Goal: Information Seeking & Learning: Find specific fact

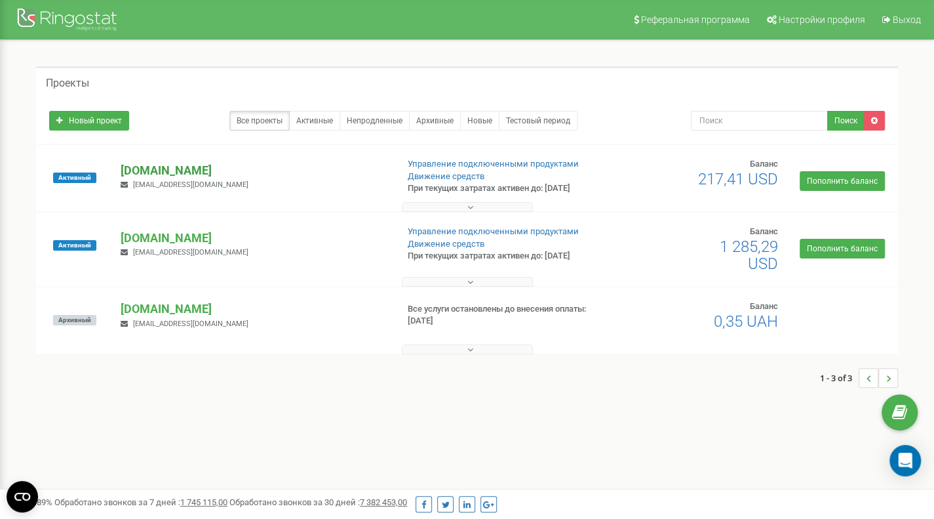
click at [214, 167] on p "[PERSON_NAME][DOMAIN_NAME]" at bounding box center [253, 170] width 265 height 17
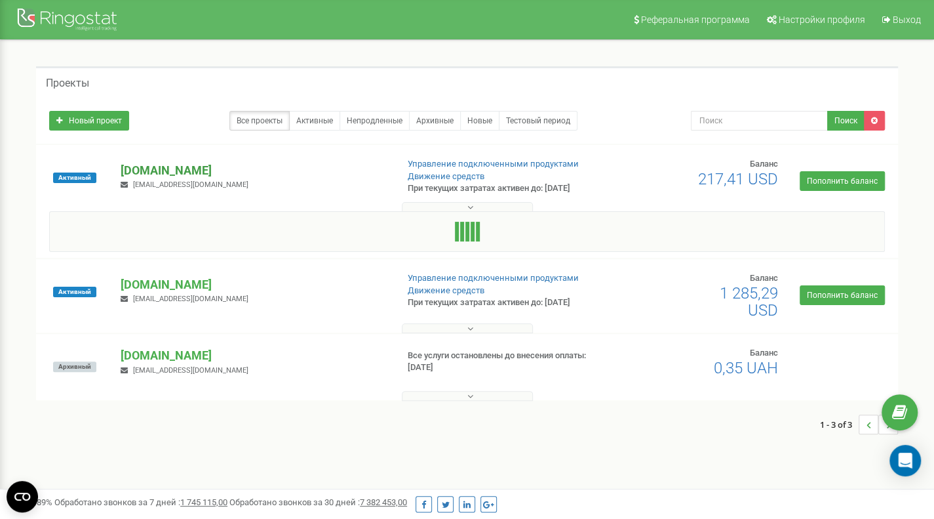
click at [214, 167] on p "[DOMAIN_NAME]" at bounding box center [253, 170] width 265 height 17
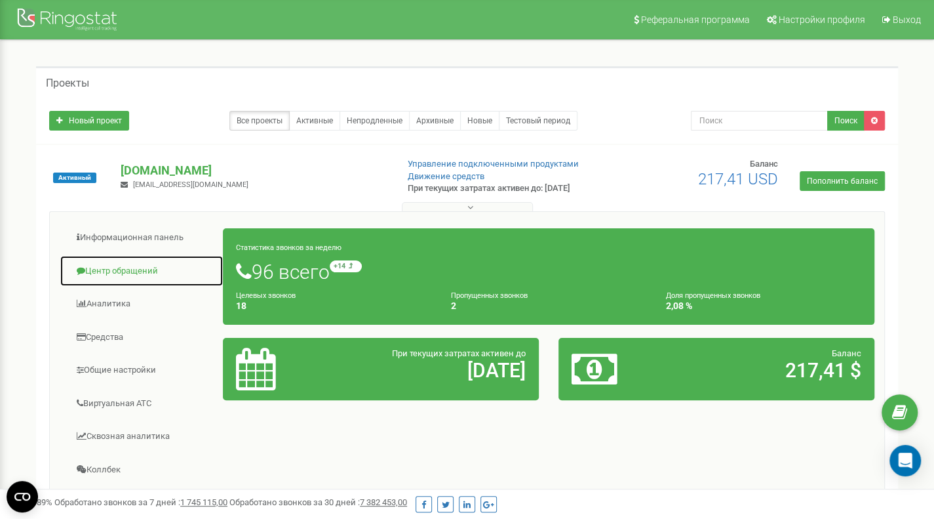
click at [147, 269] on link "Центр обращений" at bounding box center [142, 271] width 164 height 32
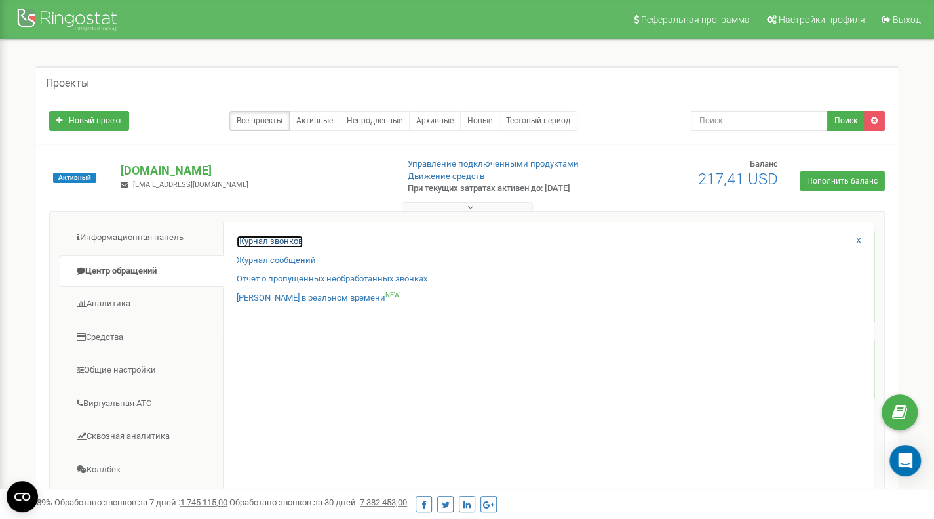
click at [264, 237] on link "Журнал звонков" at bounding box center [270, 241] width 66 height 12
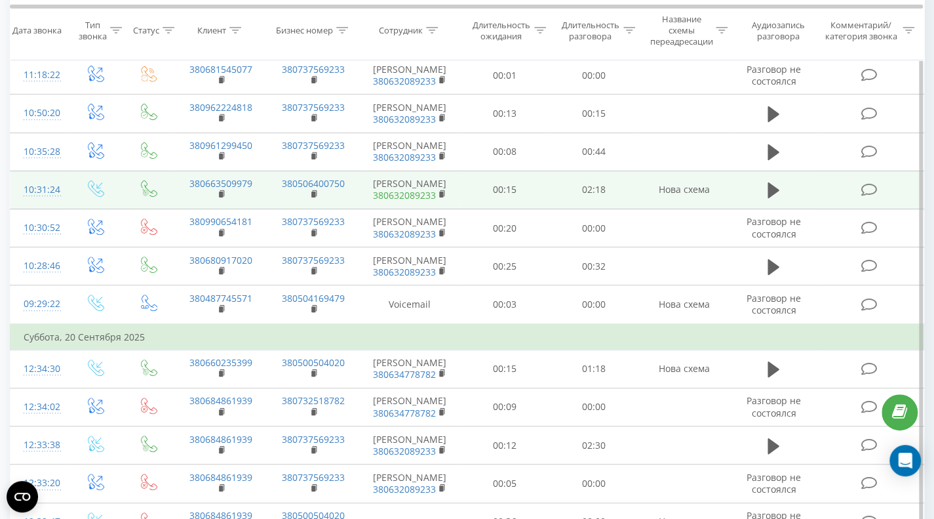
scroll to position [197, 0]
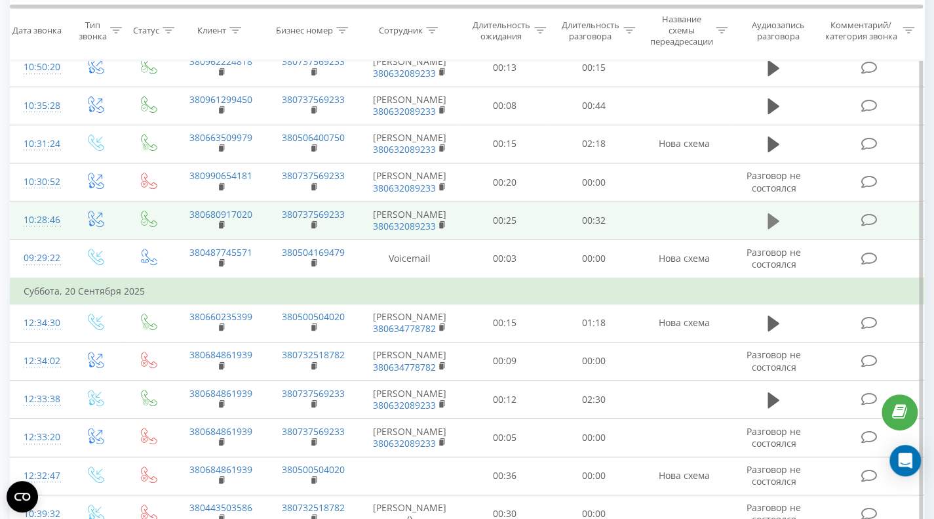
click at [771, 229] on icon at bounding box center [774, 221] width 12 height 16
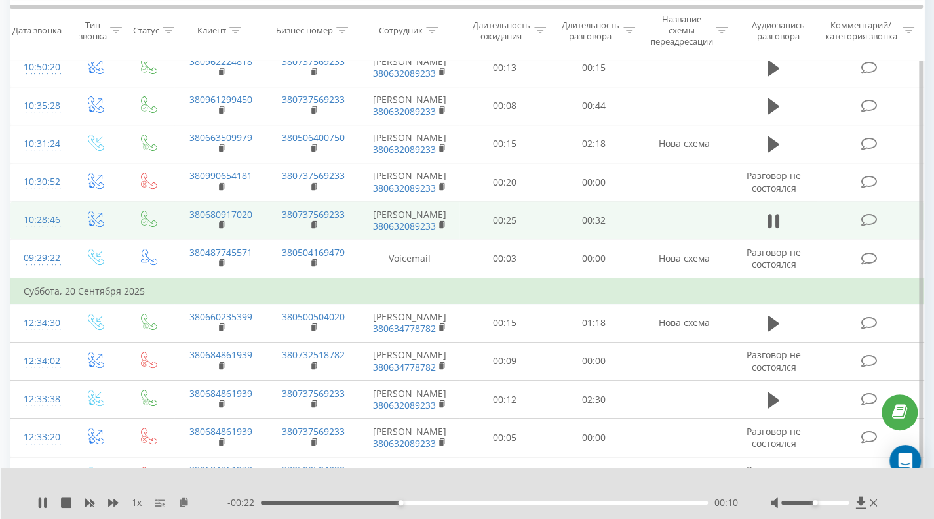
click at [667, 487] on div at bounding box center [459, 485] width 675 height 14
drag, startPoint x: 258, startPoint y: 269, endPoint x: 182, endPoint y: 263, distance: 76.3
click at [182, 239] on td "380680917020" at bounding box center [220, 220] width 93 height 38
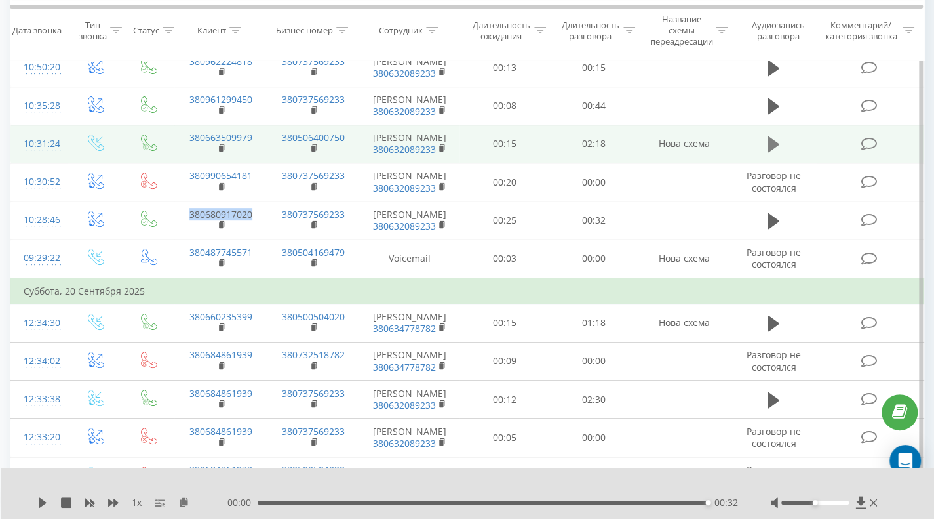
click at [771, 152] on icon at bounding box center [774, 144] width 12 height 16
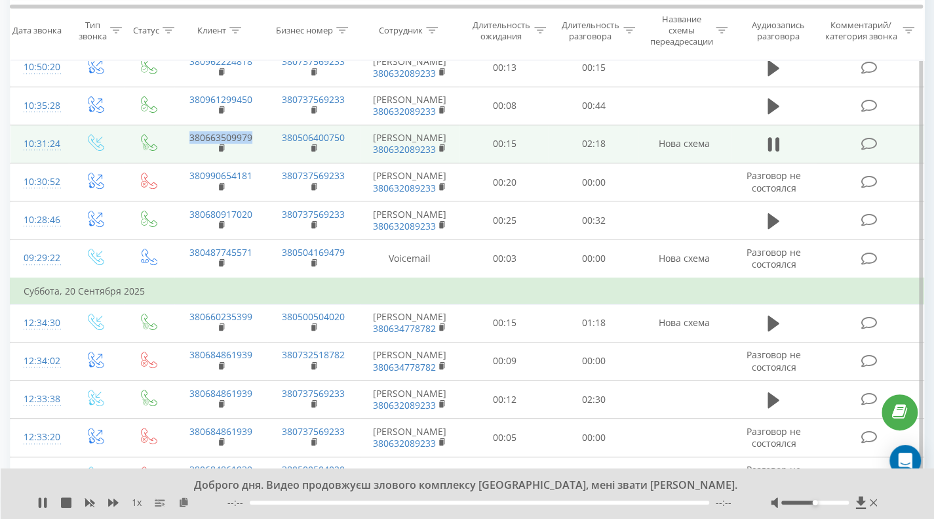
drag, startPoint x: 262, startPoint y: 167, endPoint x: 184, endPoint y: 169, distance: 78.0
click at [184, 163] on td "380663509979" at bounding box center [220, 144] width 93 height 38
copy link "380663509979"
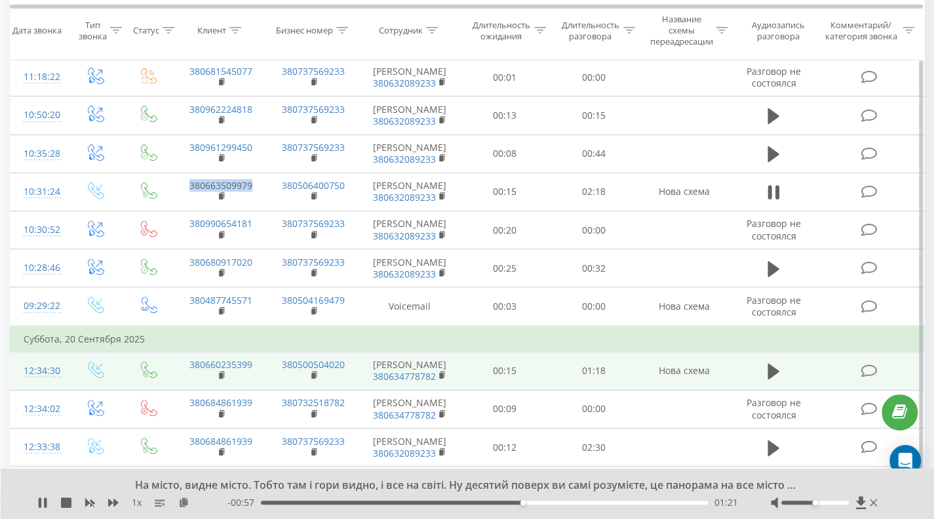
scroll to position [131, 0]
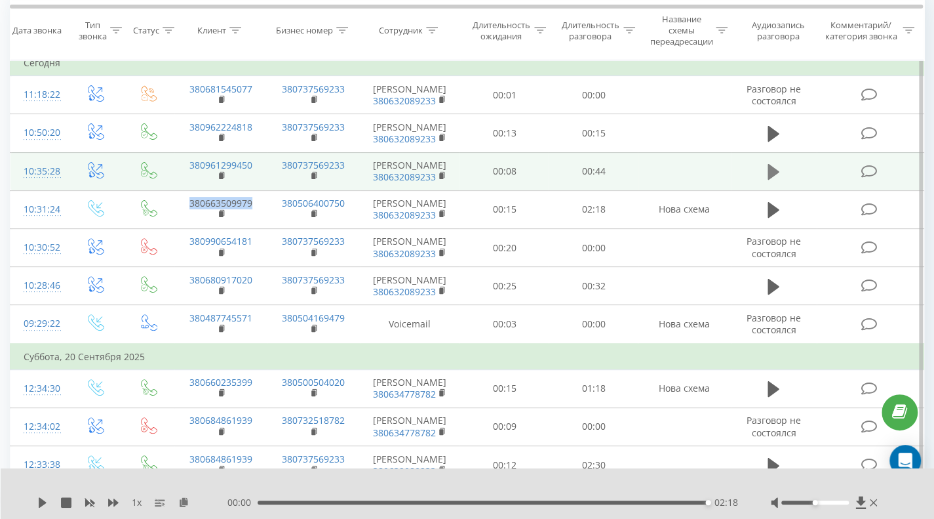
click at [779, 181] on icon at bounding box center [774, 172] width 12 height 18
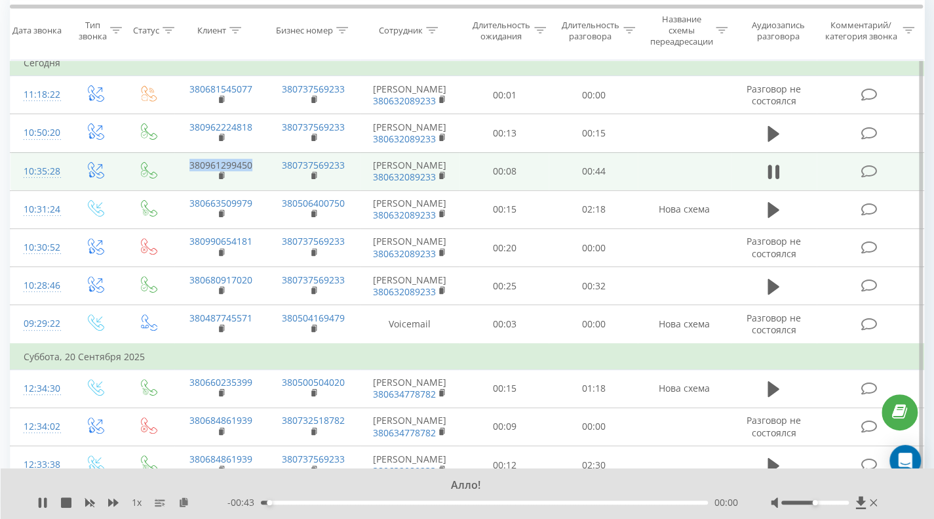
drag, startPoint x: 258, startPoint y: 188, endPoint x: 178, endPoint y: 174, distance: 81.2
click at [178, 174] on td "380961299450" at bounding box center [220, 171] width 93 height 38
copy link "380961299450"
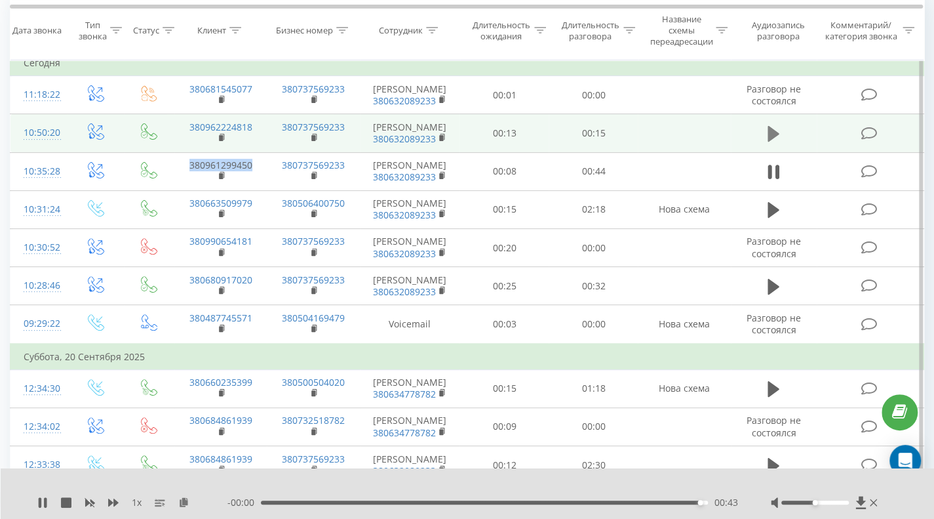
click at [770, 142] on icon at bounding box center [774, 134] width 12 height 16
drag, startPoint x: 257, startPoint y: 140, endPoint x: 159, endPoint y: 143, distance: 97.7
click at [159, 143] on tr "10:50:20 380962224818 380737569233 Родс Олександра 380632089233 00:13 00:15" at bounding box center [467, 133] width 914 height 38
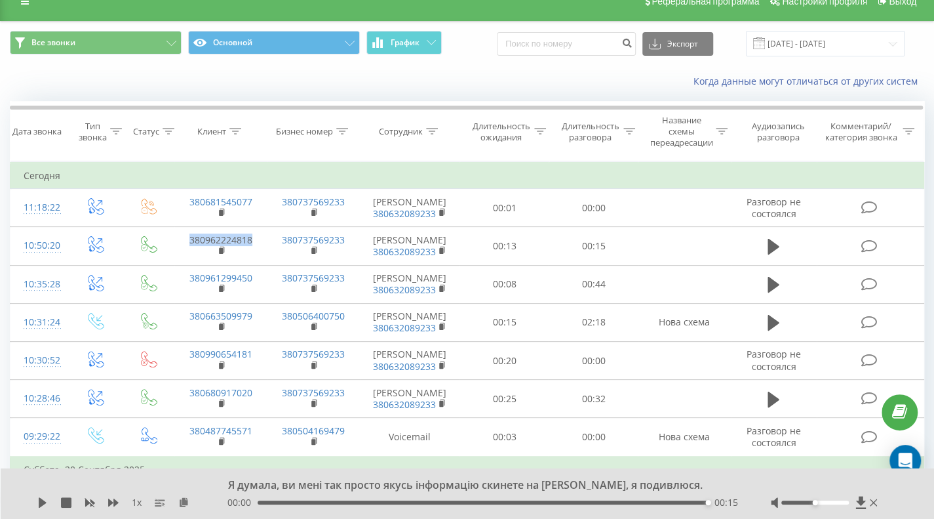
scroll to position [0, 0]
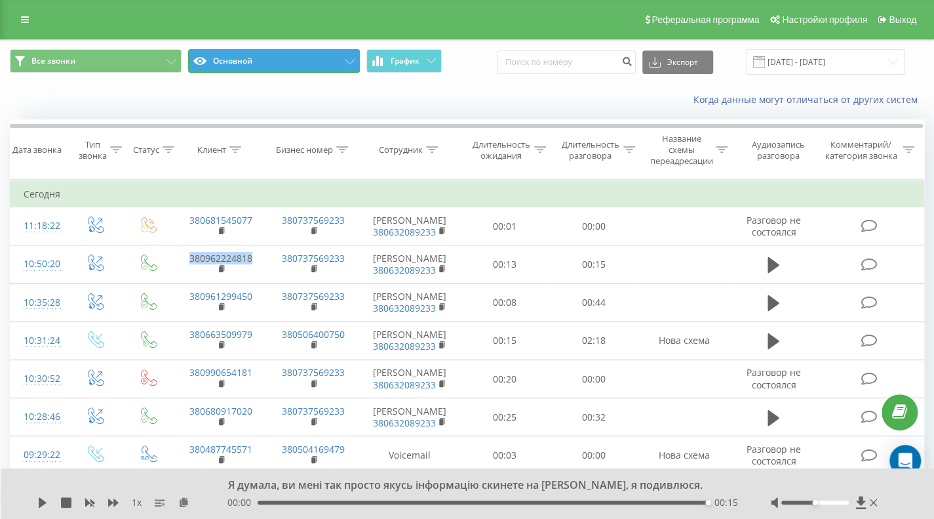
click at [264, 67] on button "Основной" at bounding box center [274, 61] width 172 height 24
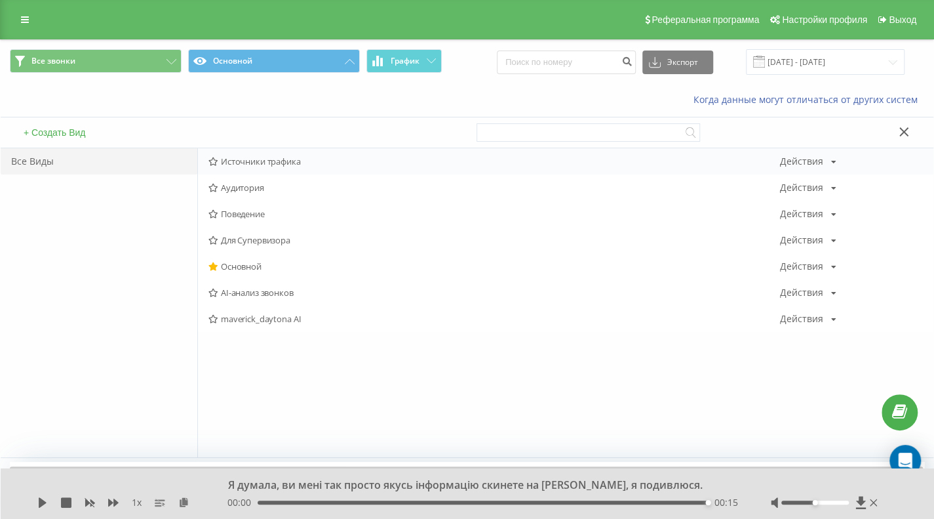
click at [269, 165] on span "Источники трафика" at bounding box center [494, 161] width 572 height 9
